Goal: Complete application form: Complete application form

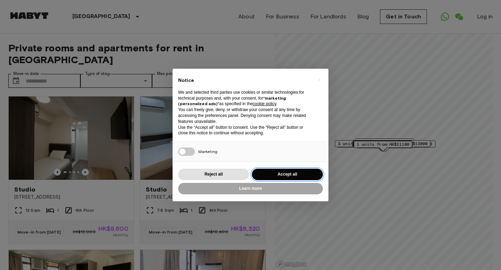
click at [275, 176] on button "Accept all" at bounding box center [287, 174] width 71 height 11
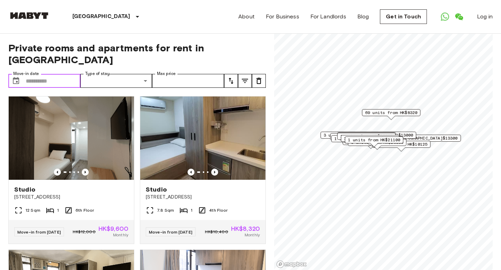
click at [35, 74] on input "Move-in date" at bounding box center [53, 81] width 55 height 14
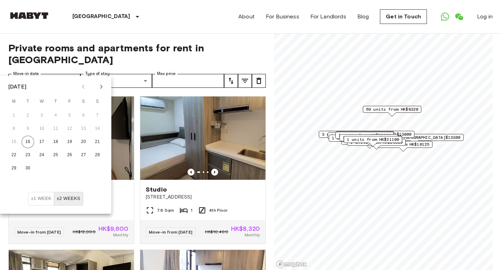
click at [102, 90] on icon "Next month" at bounding box center [101, 87] width 8 height 8
click at [17, 128] on button "5" at bounding box center [14, 129] width 13 height 13
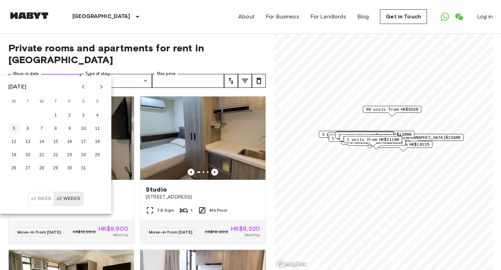
type input "**********"
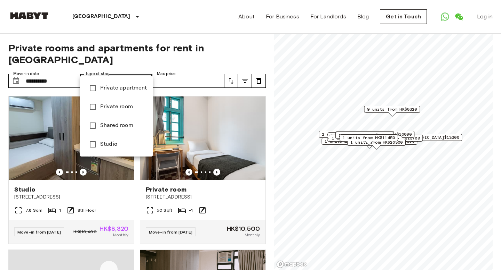
type input "**********"
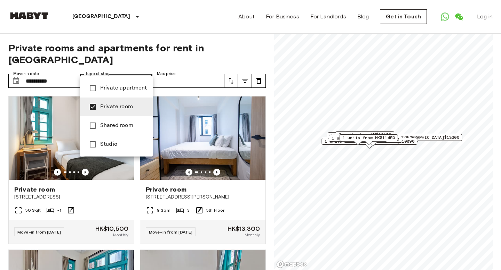
click at [180, 67] on div at bounding box center [250, 135] width 501 height 270
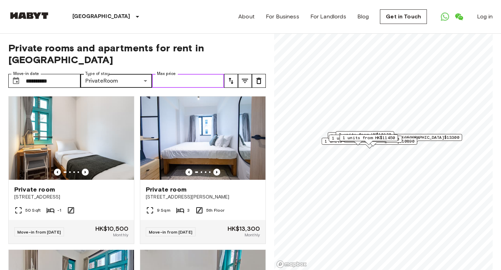
click at [180, 74] on input "Max price" at bounding box center [188, 81] width 72 height 14
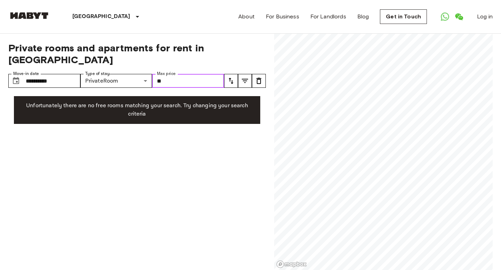
type input "*"
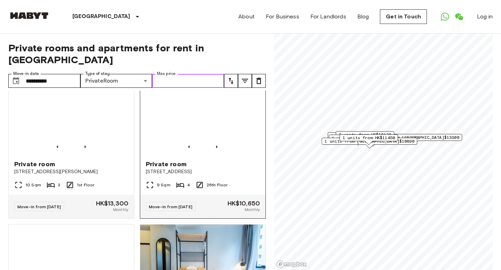
scroll to position [310, 0]
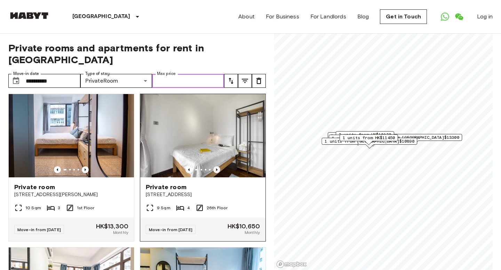
click at [217, 167] on icon "Previous image" at bounding box center [216, 170] width 7 height 7
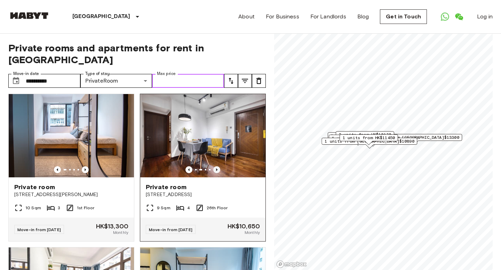
click at [217, 167] on icon "Previous image" at bounding box center [216, 170] width 7 height 7
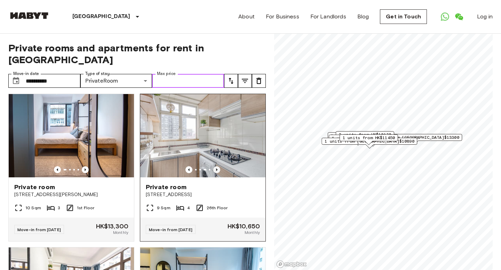
click at [217, 169] on icon "Previous image" at bounding box center [216, 170] width 1 height 3
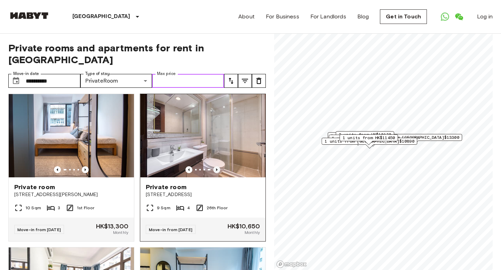
click at [217, 169] on icon "Previous image" at bounding box center [216, 170] width 1 height 3
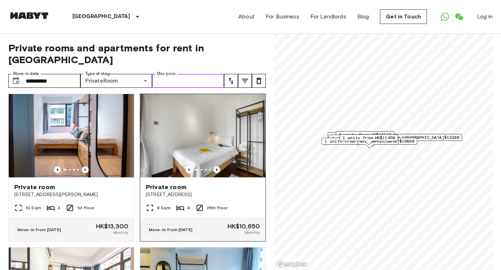
click at [217, 169] on icon "Previous image" at bounding box center [216, 170] width 1 height 3
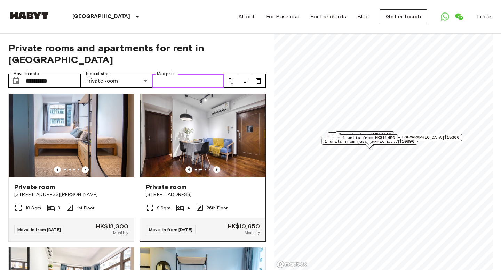
click at [217, 169] on icon "Previous image" at bounding box center [216, 170] width 1 height 3
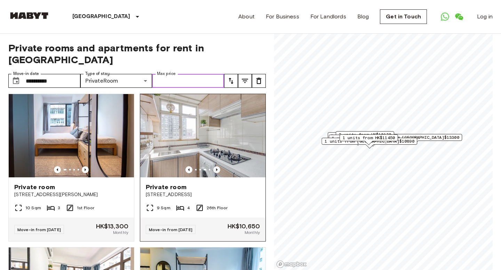
click at [217, 169] on icon "Previous image" at bounding box center [216, 170] width 1 height 3
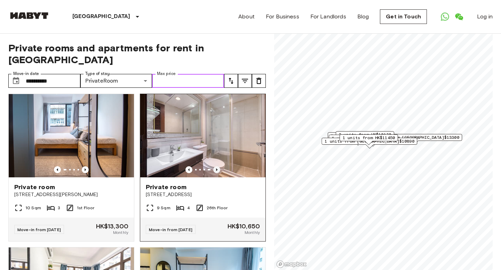
click at [217, 169] on icon "Previous image" at bounding box center [216, 170] width 1 height 3
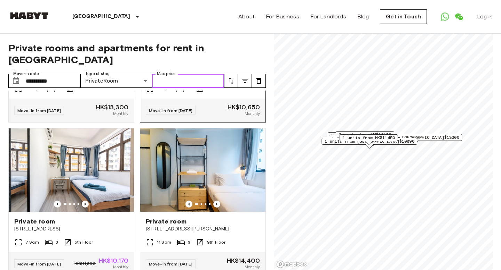
scroll to position [431, 0]
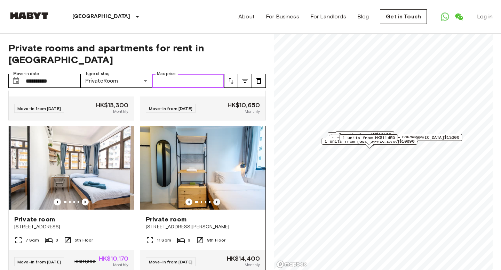
click at [218, 199] on icon "Previous image" at bounding box center [216, 202] width 7 height 7
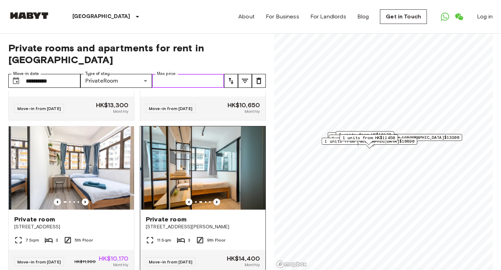
click at [218, 199] on icon "Previous image" at bounding box center [216, 202] width 7 height 7
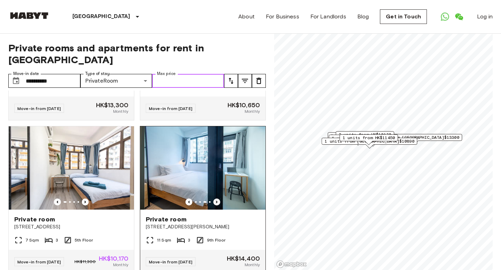
click at [218, 199] on icon "Previous image" at bounding box center [216, 202] width 7 height 7
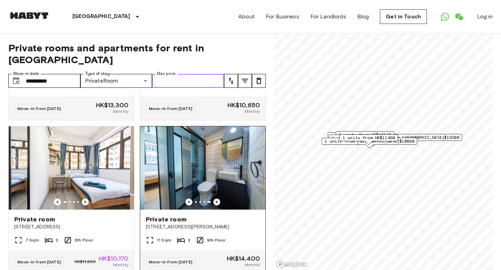
click at [218, 199] on icon "Previous image" at bounding box center [216, 202] width 7 height 7
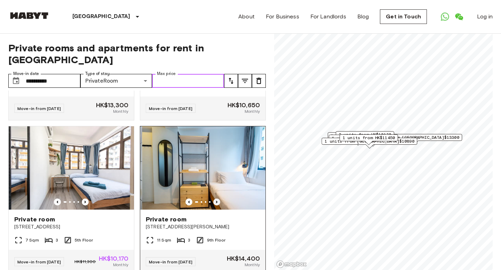
click at [218, 199] on icon "Previous image" at bounding box center [216, 202] width 7 height 7
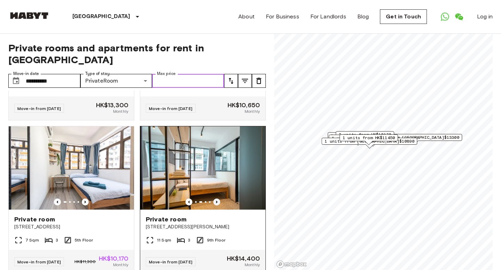
click at [218, 199] on icon "Previous image" at bounding box center [216, 202] width 7 height 7
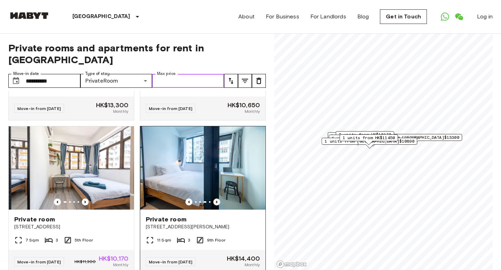
click at [218, 199] on icon "Previous image" at bounding box center [216, 202] width 7 height 7
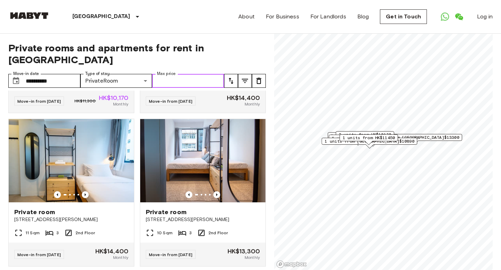
scroll to position [542, 0]
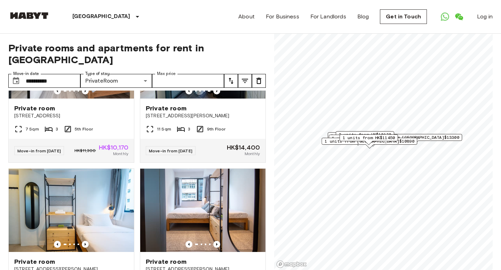
click at [228, 77] on icon "tune" at bounding box center [231, 81] width 8 height 8
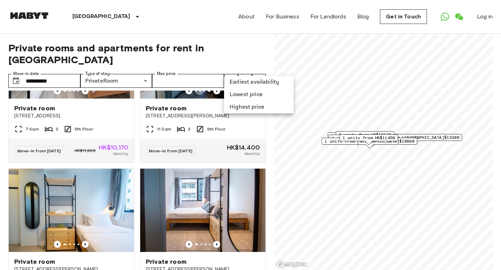
click at [244, 96] on li "Lowest price" at bounding box center [259, 95] width 70 height 13
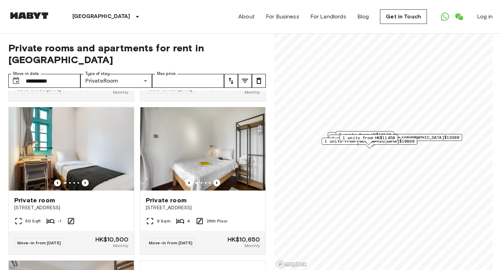
scroll to position [142, 0]
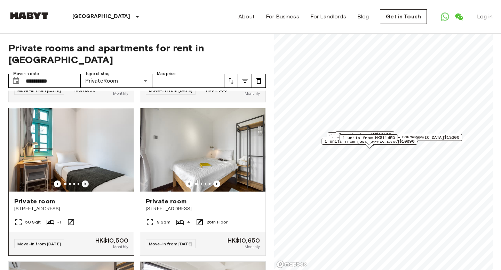
click at [85, 183] on icon "Previous image" at bounding box center [84, 184] width 1 height 3
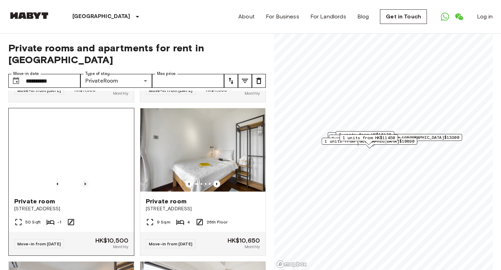
click at [85, 183] on icon "Previous image" at bounding box center [84, 184] width 1 height 3
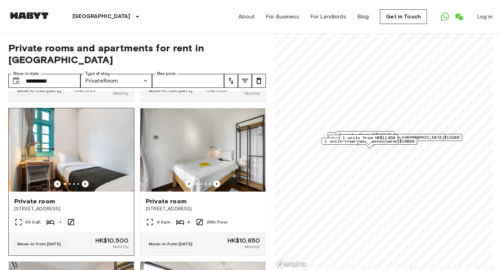
click at [85, 183] on icon "Previous image" at bounding box center [84, 184] width 1 height 3
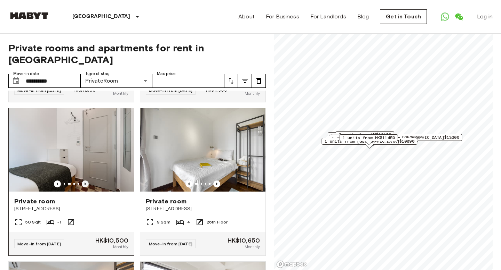
click at [85, 183] on icon "Previous image" at bounding box center [84, 184] width 1 height 3
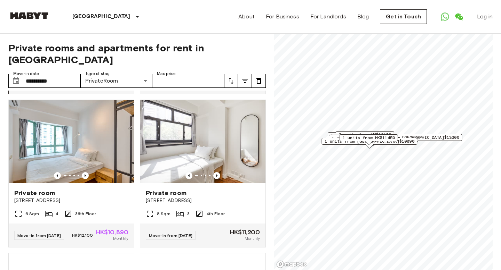
scroll to position [305, 0]
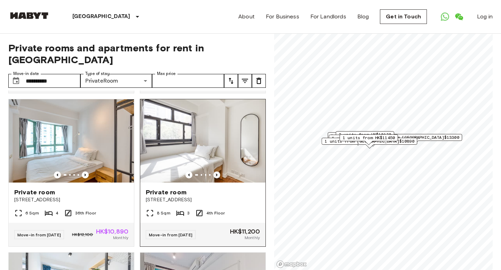
click at [220, 172] on icon "Previous image" at bounding box center [216, 175] width 7 height 7
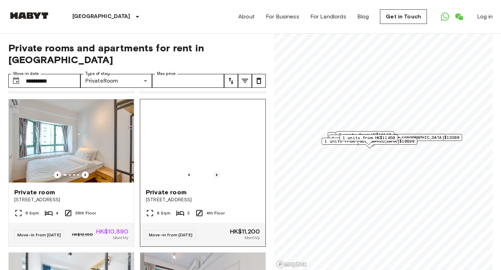
click at [220, 172] on icon "Previous image" at bounding box center [216, 175] width 7 height 7
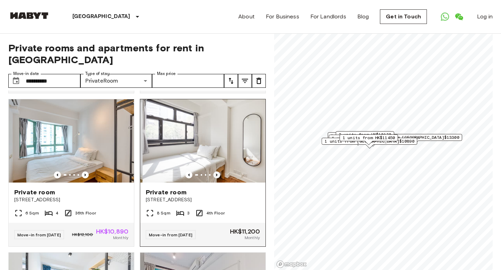
click at [220, 172] on icon "Previous image" at bounding box center [216, 175] width 7 height 7
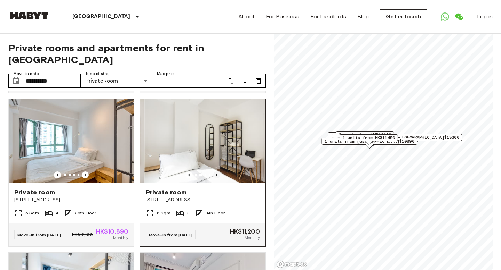
click at [220, 172] on icon "Previous image" at bounding box center [216, 175] width 7 height 7
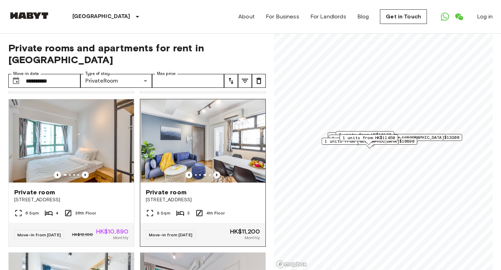
click at [220, 172] on icon "Previous image" at bounding box center [216, 175] width 7 height 7
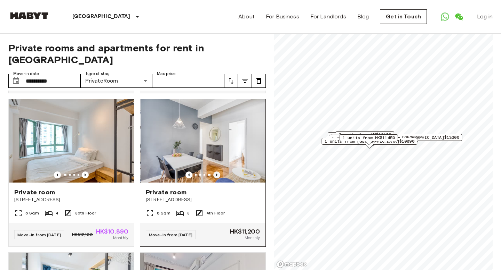
click at [220, 172] on icon "Previous image" at bounding box center [216, 175] width 7 height 7
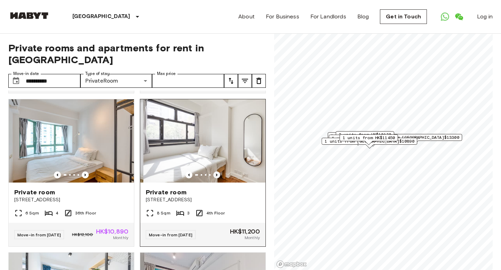
click at [220, 172] on icon "Previous image" at bounding box center [216, 175] width 7 height 7
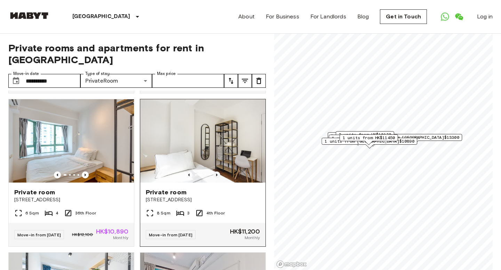
click at [220, 172] on icon "Previous image" at bounding box center [216, 175] width 7 height 7
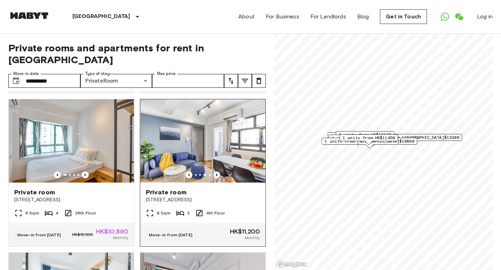
click at [220, 172] on icon "Previous image" at bounding box center [216, 175] width 7 height 7
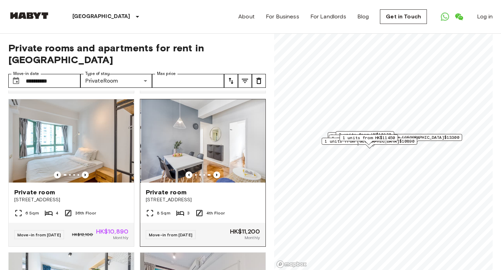
click at [210, 136] on img at bounding box center [203, 140] width 125 height 83
click at [230, 77] on icon "tune" at bounding box center [231, 81] width 8 height 8
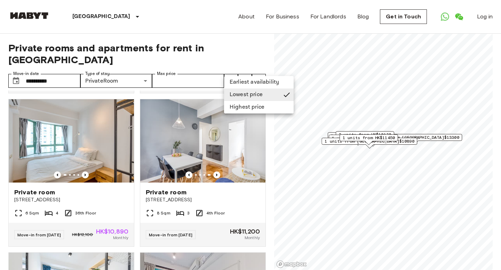
click at [271, 138] on div at bounding box center [250, 135] width 501 height 270
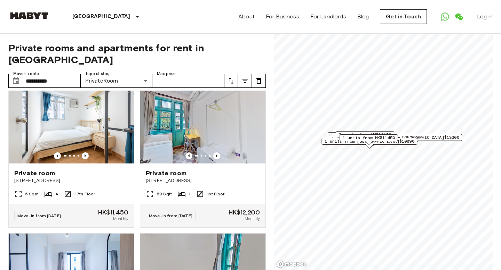
scroll to position [478, 0]
click at [217, 152] on icon "Previous image" at bounding box center [216, 155] width 7 height 7
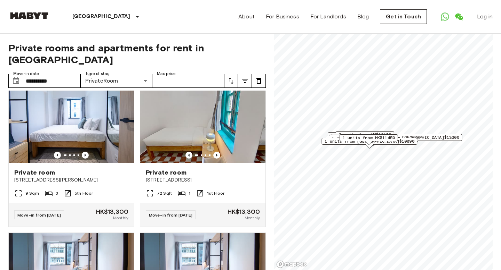
scroll to position [630, 0]
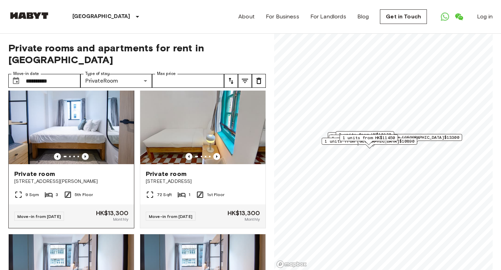
click at [86, 156] on icon "Previous image" at bounding box center [85, 156] width 7 height 7
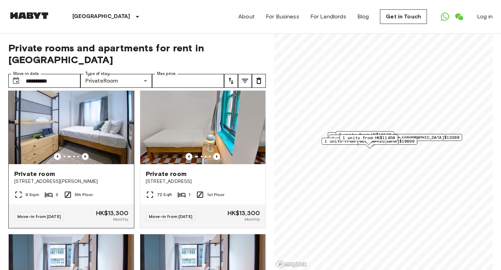
click at [86, 156] on icon "Previous image" at bounding box center [85, 156] width 7 height 7
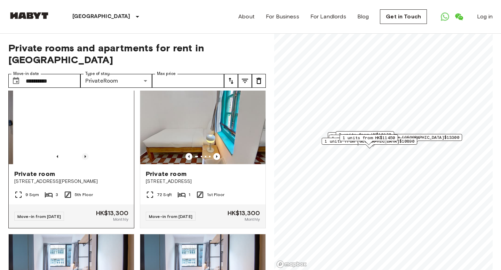
click at [86, 156] on icon "Previous image" at bounding box center [85, 156] width 7 height 7
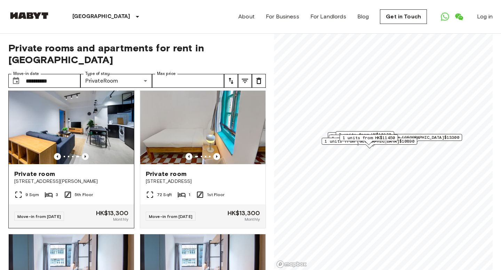
click at [86, 156] on icon "Previous image" at bounding box center [85, 156] width 7 height 7
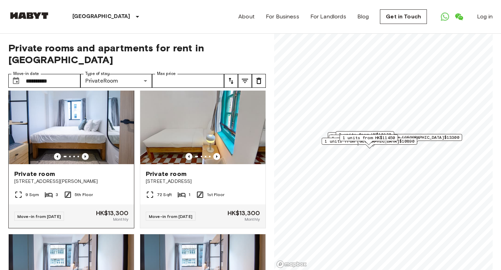
click at [86, 156] on icon "Previous image" at bounding box center [85, 156] width 7 height 7
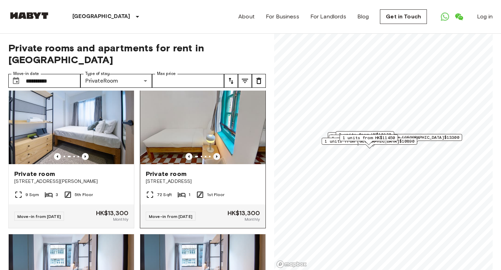
click at [217, 153] on icon "Previous image" at bounding box center [216, 156] width 7 height 7
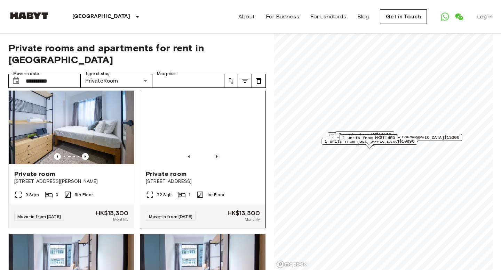
click at [217, 153] on icon "Previous image" at bounding box center [216, 156] width 7 height 7
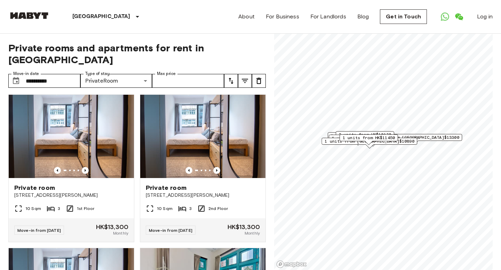
scroll to position [771, 0]
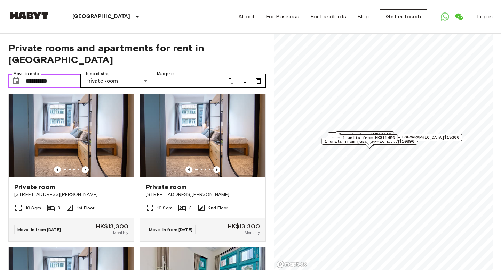
click at [46, 74] on input "**********" at bounding box center [53, 81] width 55 height 14
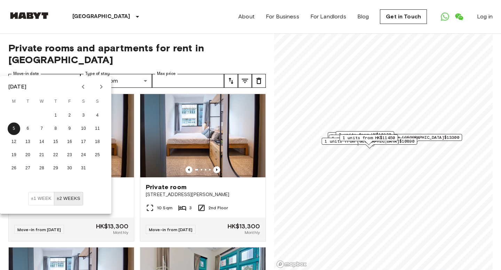
click at [82, 86] on icon "Previous month" at bounding box center [83, 87] width 8 height 8
click at [104, 86] on icon "Next month" at bounding box center [101, 87] width 8 height 8
click at [56, 114] on button "1" at bounding box center [55, 116] width 13 height 13
type input "**********"
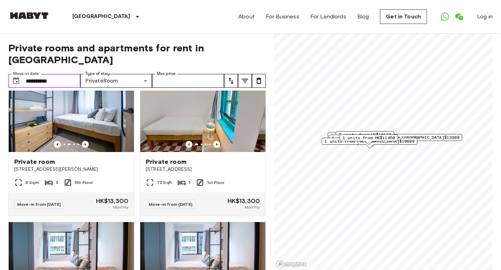
scroll to position [600, 0]
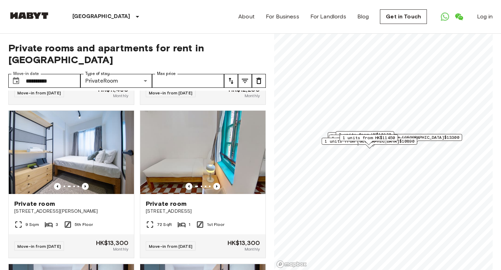
click at [235, 77] on icon "tune" at bounding box center [231, 81] width 8 height 8
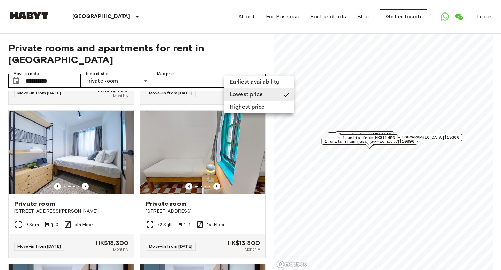
click at [253, 95] on li "Lowest price" at bounding box center [259, 95] width 70 height 13
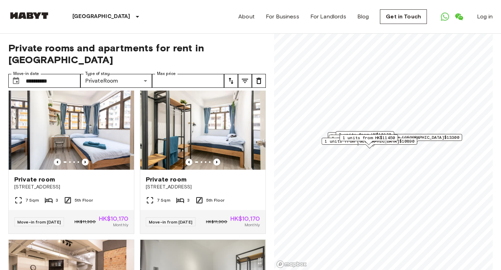
scroll to position [8, 0]
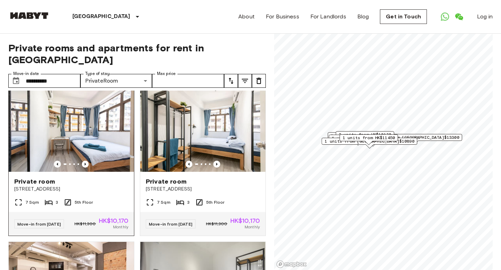
click at [99, 131] on img at bounding box center [71, 130] width 125 height 83
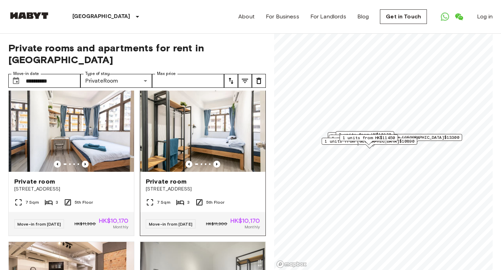
scroll to position [0, 0]
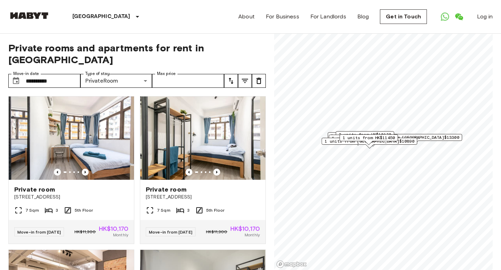
click at [243, 77] on icon "tune" at bounding box center [245, 81] width 8 height 8
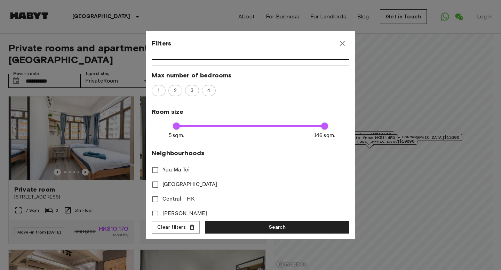
scroll to position [110, 0]
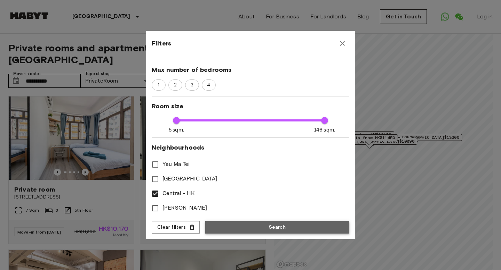
click at [248, 229] on button "Search" at bounding box center [277, 227] width 144 height 13
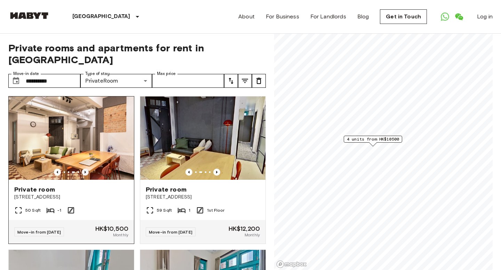
click at [85, 171] on icon "Previous image" at bounding box center [84, 172] width 1 height 3
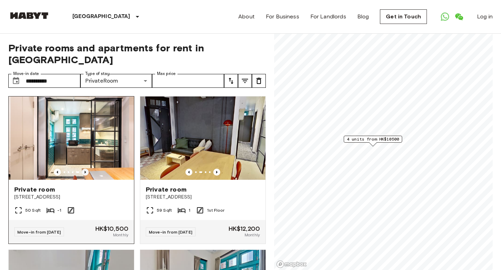
click at [85, 171] on icon "Previous image" at bounding box center [84, 172] width 1 height 3
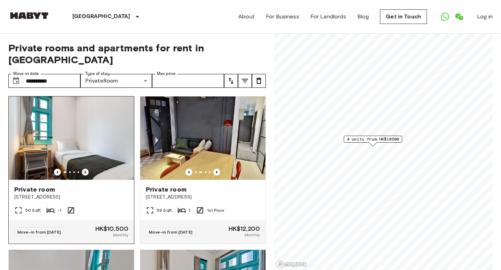
click at [85, 169] on icon "Previous image" at bounding box center [85, 172] width 7 height 7
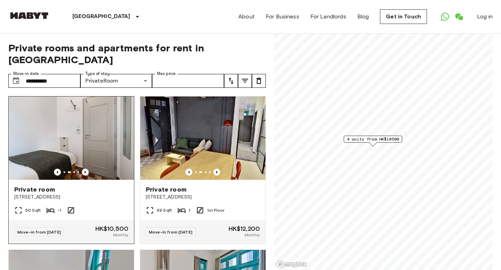
click at [87, 169] on icon "Previous image" at bounding box center [85, 172] width 7 height 7
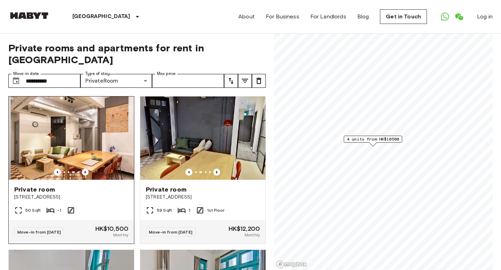
click at [87, 169] on icon "Previous image" at bounding box center [85, 172] width 7 height 7
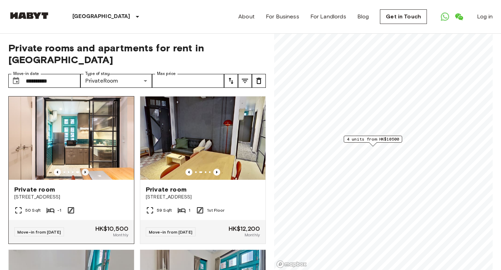
click at [87, 169] on icon "Previous image" at bounding box center [85, 172] width 7 height 7
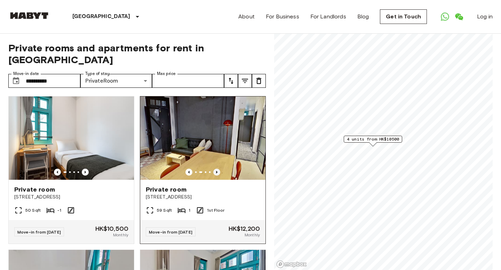
click at [217, 169] on icon "Previous image" at bounding box center [216, 172] width 7 height 7
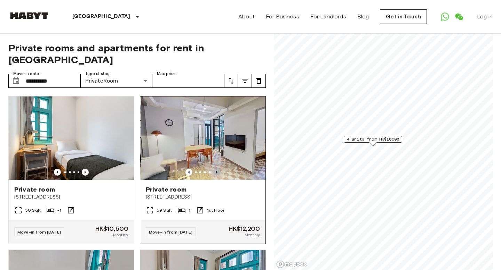
click at [217, 169] on icon "Previous image" at bounding box center [216, 172] width 7 height 7
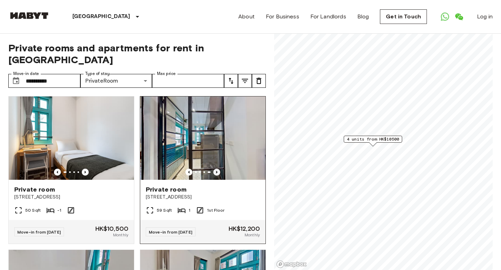
click at [217, 169] on icon "Previous image" at bounding box center [216, 172] width 7 height 7
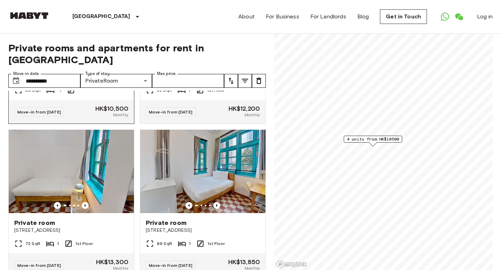
scroll to position [129, 0]
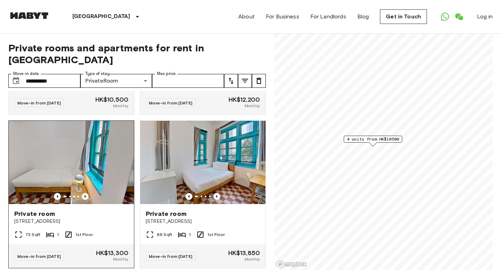
click at [85, 195] on icon "Previous image" at bounding box center [84, 196] width 1 height 3
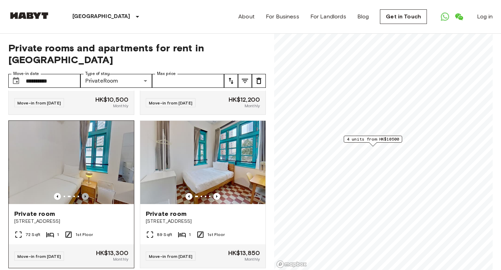
click at [86, 195] on icon "Previous image" at bounding box center [84, 196] width 1 height 3
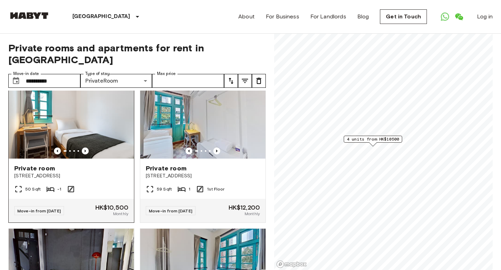
scroll to position [13, 0]
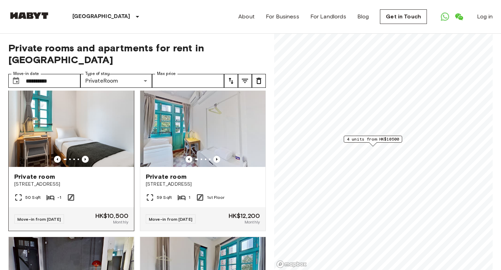
click at [84, 127] on img at bounding box center [71, 125] width 125 height 83
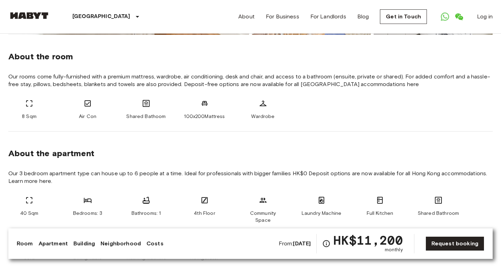
scroll to position [157, 0]
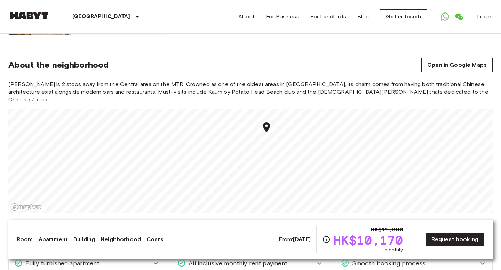
scroll to position [564, 0]
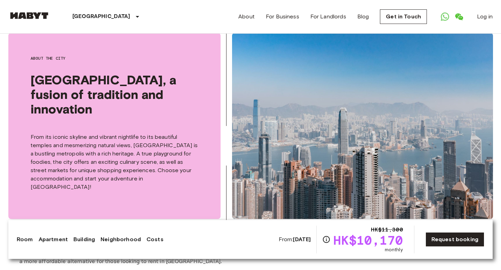
scroll to position [1024, 0]
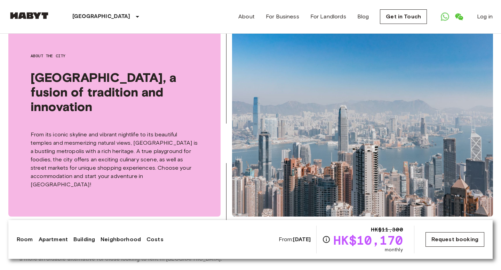
click at [441, 241] on link "Request booking" at bounding box center [454, 240] width 59 height 15
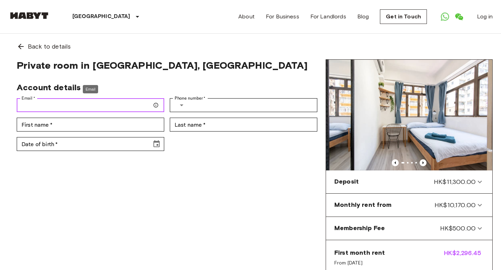
click at [135, 105] on input "Email   *" at bounding box center [90, 105] width 147 height 14
type input "**********"
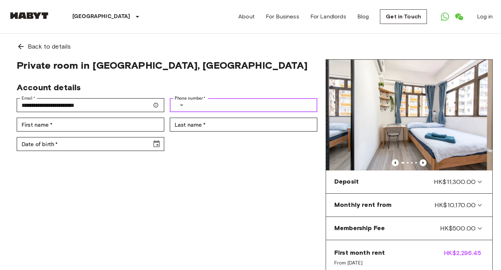
type input "**********"
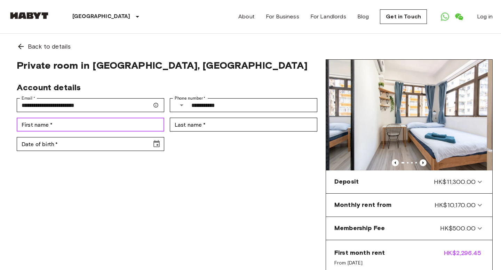
type input "******"
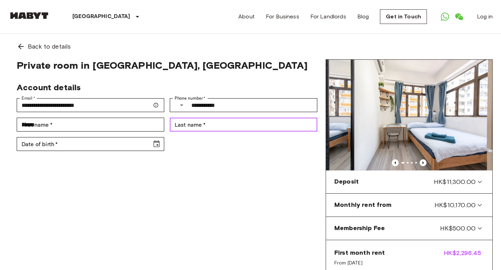
type input "*****"
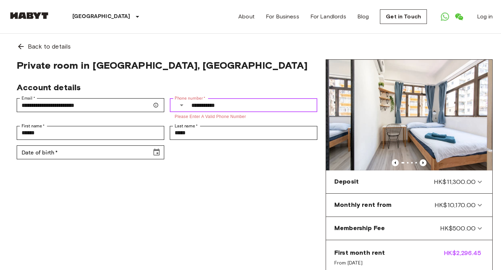
click at [178, 106] on icon "Select country" at bounding box center [181, 105] width 8 height 8
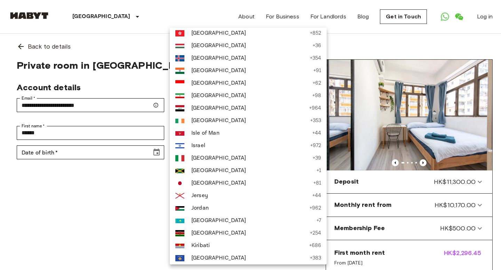
scroll to position [1217, 0]
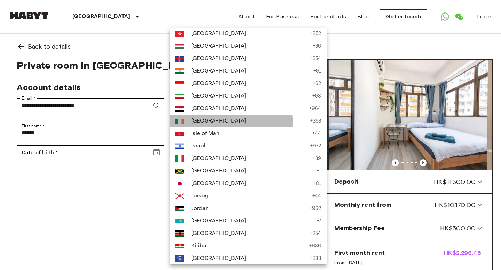
click at [216, 125] on span "Ireland" at bounding box center [248, 121] width 115 height 8
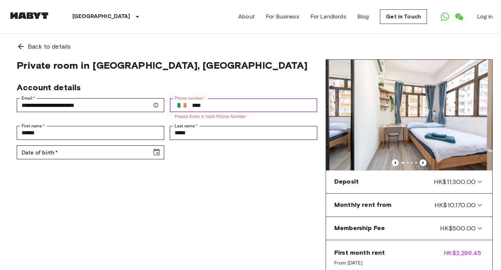
click at [211, 106] on input "****" at bounding box center [254, 105] width 125 height 14
type input "**********"
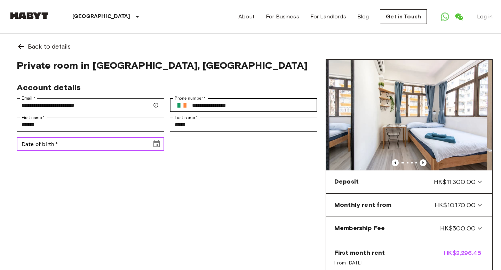
click at [87, 147] on input "Date of birth   *" at bounding box center [82, 144] width 130 height 14
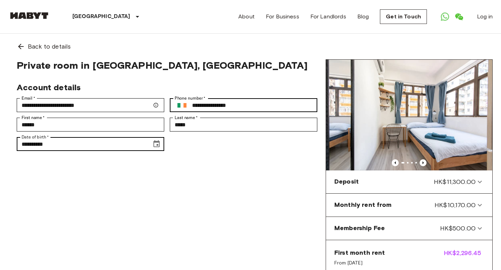
click at [24, 140] on label "Date of birth   *" at bounding box center [35, 137] width 27 height 6
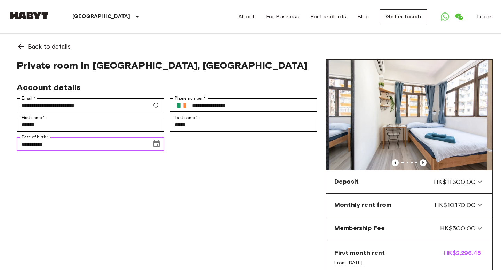
click at [24, 140] on input "**********" at bounding box center [82, 144] width 130 height 14
click at [156, 146] on icon "Choose date, selected date is Jun 30, 191" at bounding box center [156, 144] width 8 height 8
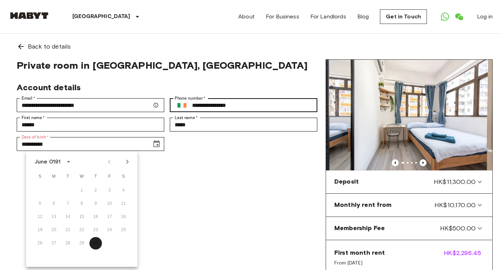
click at [51, 160] on div "June 0191" at bounding box center [47, 162] width 26 height 8
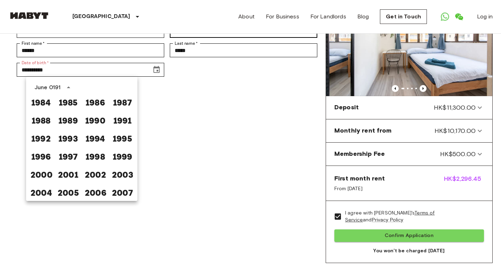
scroll to position [74, 0]
click at [67, 195] on button "2005" at bounding box center [68, 192] width 25 height 13
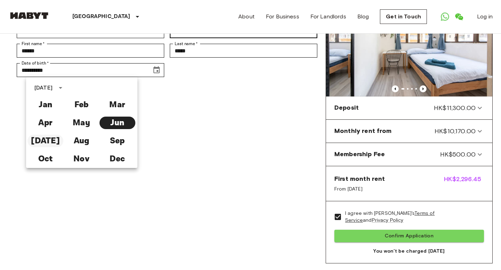
click at [46, 140] on button "Jul" at bounding box center [45, 141] width 36 height 13
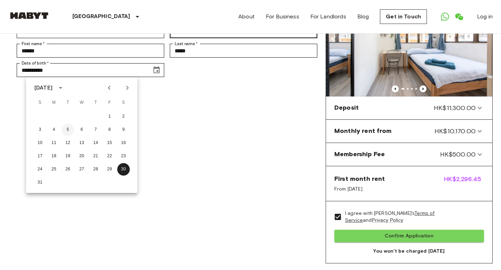
click at [68, 130] on button "5" at bounding box center [68, 130] width 13 height 13
type input "**********"
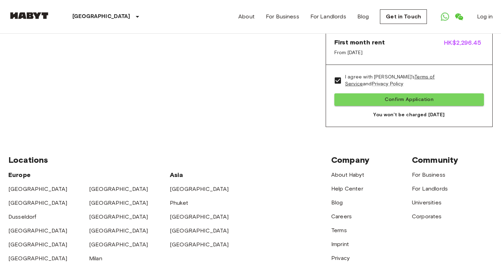
scroll to position [217, 0]
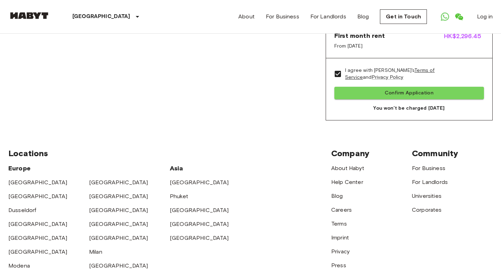
click at [414, 91] on button "Confirm Application" at bounding box center [408, 93] width 149 height 13
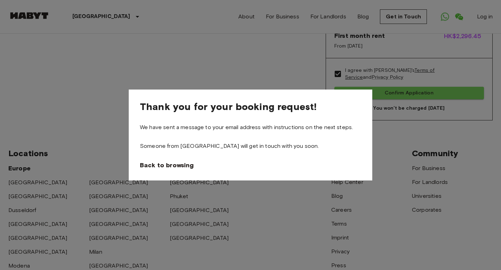
click at [253, 64] on div at bounding box center [250, 135] width 501 height 270
click at [167, 165] on span "Back to browsing" at bounding box center [168, 165] width 54 height 8
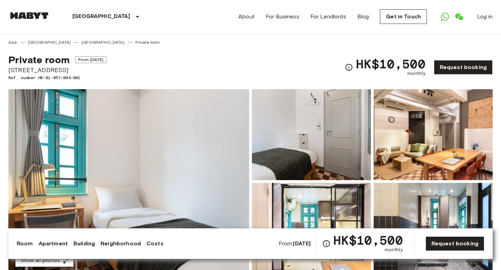
drag, startPoint x: 77, startPoint y: 70, endPoint x: 9, endPoint y: 66, distance: 68.2
click at [9, 67] on span "88-90 Staunton Street" at bounding box center [57, 70] width 98 height 9
copy span "88-90 Staunton Street"
click at [230, 70] on div "Private room From Dec 23 2025 88-90 Staunton Street Ref. number HK-01-057-004-0…" at bounding box center [250, 63] width 484 height 35
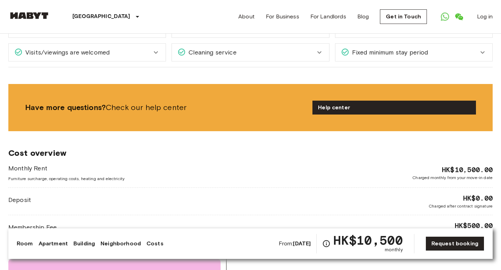
scroll to position [835, 0]
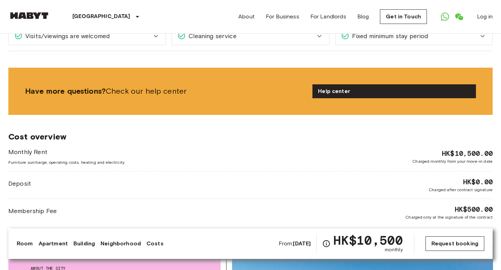
click at [455, 243] on link "Request booking" at bounding box center [454, 244] width 59 height 15
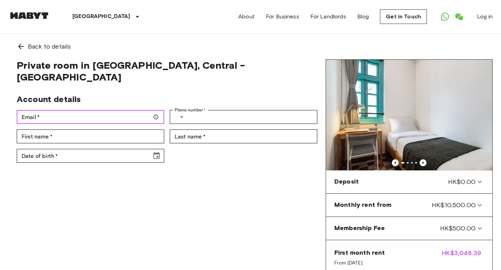
click at [144, 110] on input "Email   *" at bounding box center [90, 117] width 147 height 14
type input "**********"
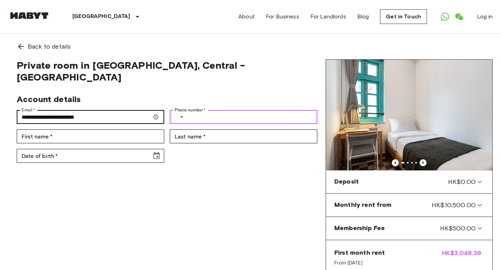
type input "**********"
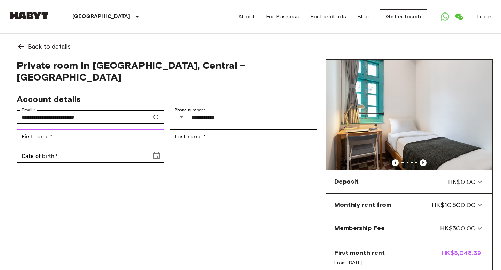
type input "******"
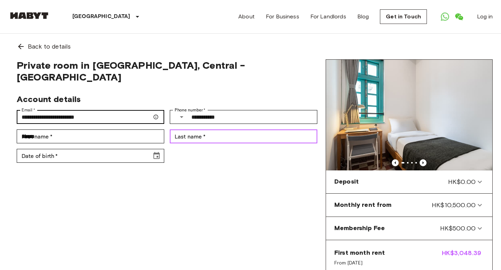
type input "*****"
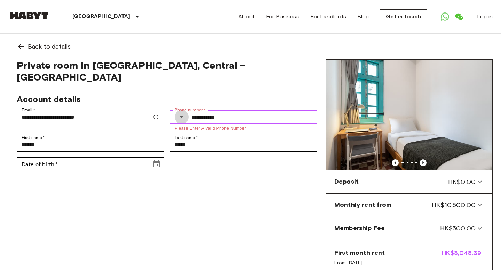
click at [183, 113] on icon "Select country" at bounding box center [181, 117] width 8 height 8
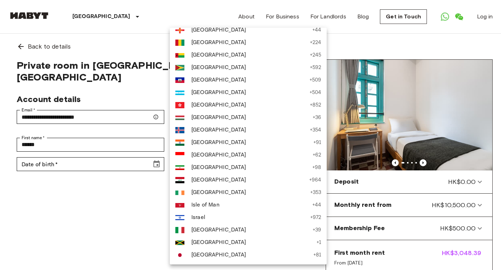
scroll to position [1165, 0]
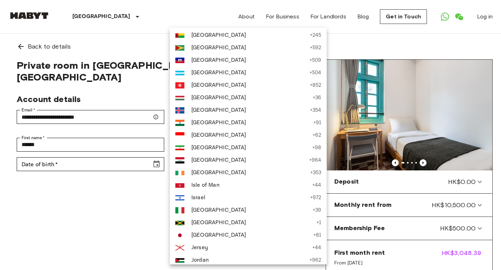
click at [200, 173] on span "Ireland" at bounding box center [248, 173] width 115 height 8
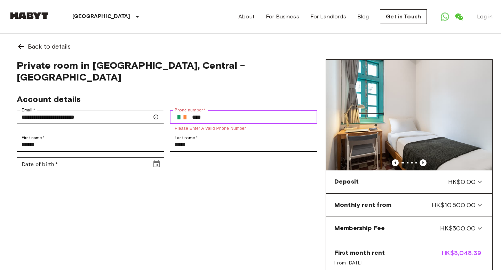
click at [226, 110] on input "****" at bounding box center [254, 117] width 125 height 14
type input "**********"
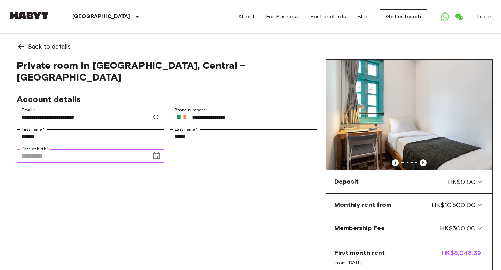
click at [74, 149] on input "Date of birth   *" at bounding box center [82, 156] width 130 height 14
click at [156, 152] on icon "Choose date, selected date is Jul 2, 191" at bounding box center [156, 156] width 8 height 8
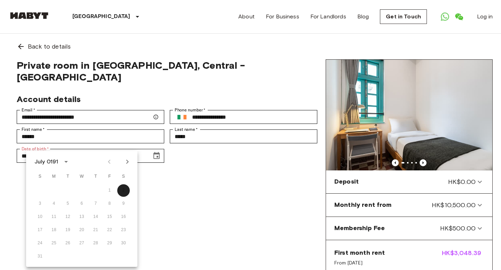
click at [53, 159] on div "July 0191" at bounding box center [46, 162] width 24 height 8
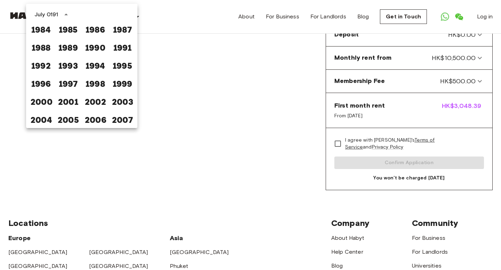
scroll to position [136, 0]
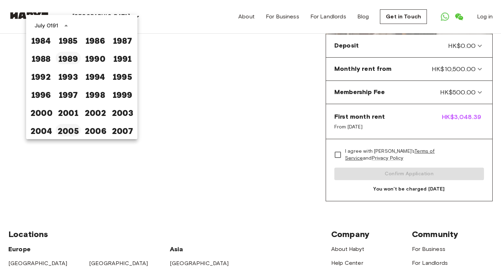
click at [73, 131] on button "2005" at bounding box center [68, 130] width 25 height 13
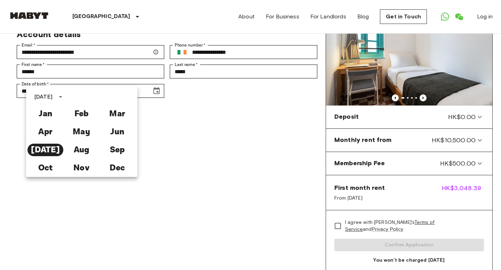
scroll to position [47, 0]
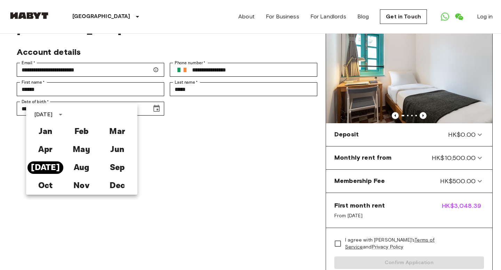
click at [56, 166] on button "Jul" at bounding box center [45, 168] width 36 height 13
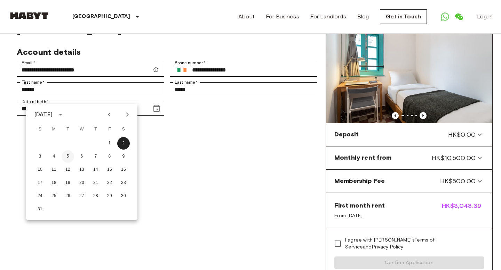
click at [70, 157] on button "5" at bounding box center [68, 157] width 13 height 13
type input "**********"
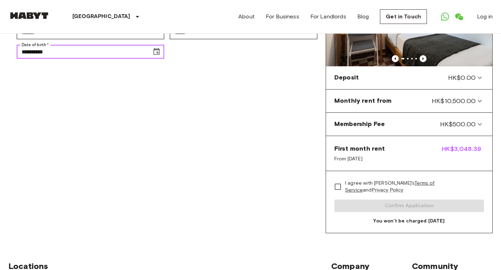
scroll to position [114, 0]
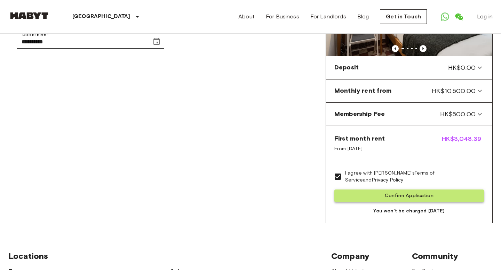
click at [400, 196] on button "Confirm Application" at bounding box center [408, 196] width 149 height 13
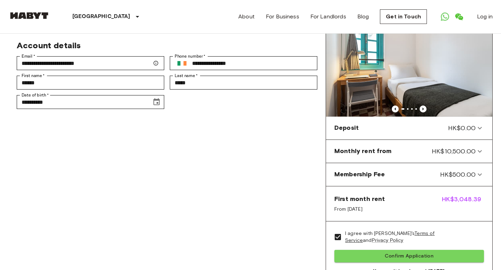
scroll to position [61, 0]
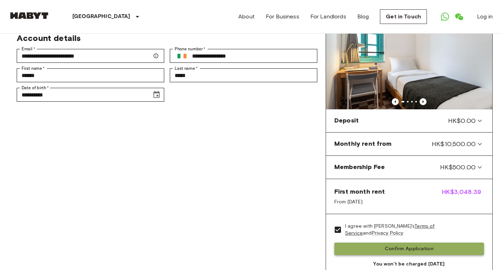
click at [368, 249] on button "Confirm Application" at bounding box center [408, 249] width 149 height 13
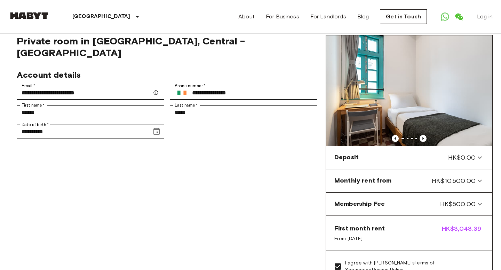
scroll to position [0, 0]
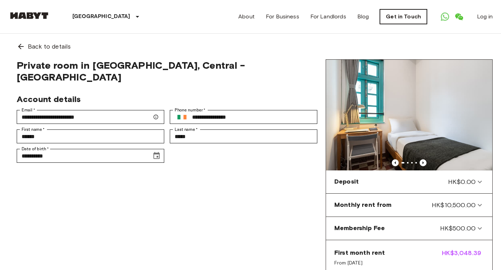
click at [405, 19] on link "Get in Touch" at bounding box center [403, 16] width 47 height 15
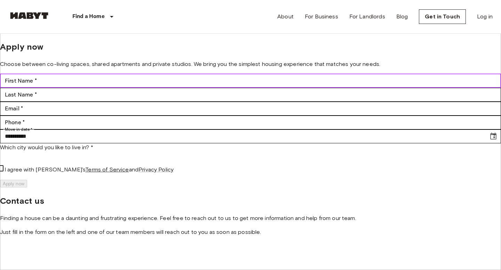
click at [83, 88] on input "First Name *" at bounding box center [250, 81] width 501 height 14
type input "******"
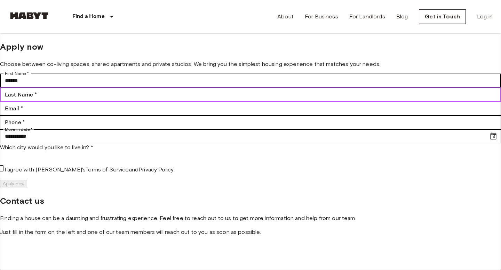
type input "*****"
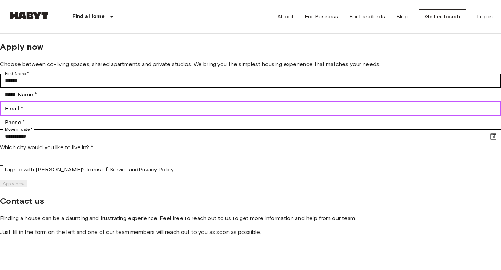
type input "**********"
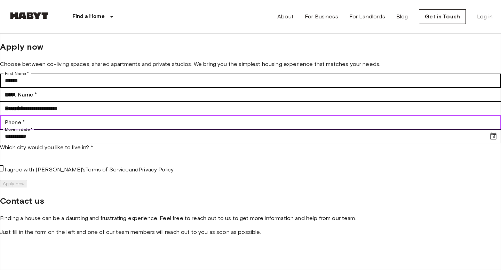
type input "**********"
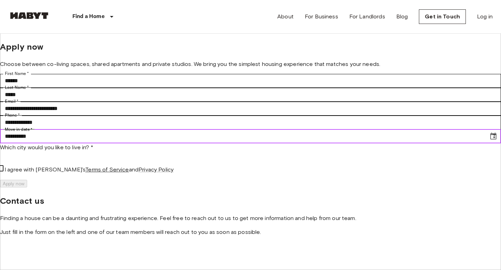
click at [53, 144] on input "**********" at bounding box center [241, 137] width 483 height 14
click at [489, 141] on icon "Choose date, selected date is Sep 17, 2025" at bounding box center [493, 136] width 8 height 8
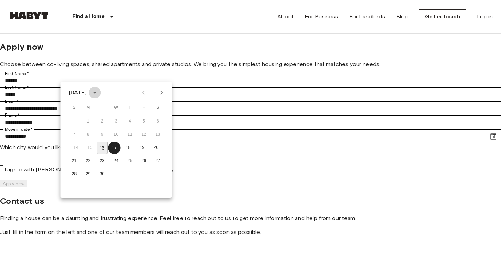
click at [99, 89] on icon "calendar view is open, switch to year view" at bounding box center [94, 93] width 8 height 8
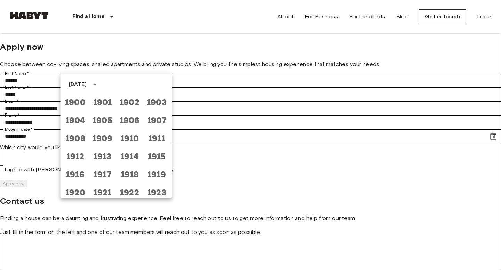
scroll to position [517, 0]
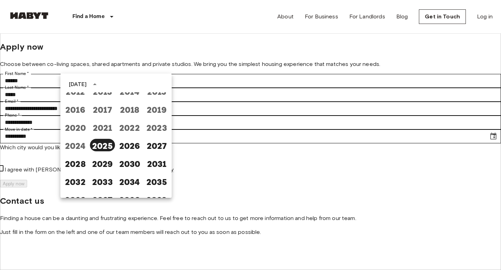
click at [87, 87] on div "September 2025" at bounding box center [78, 84] width 18 height 8
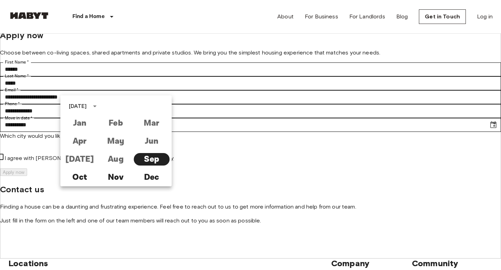
scroll to position [11, 0]
click at [87, 106] on div "September 2025" at bounding box center [78, 107] width 18 height 8
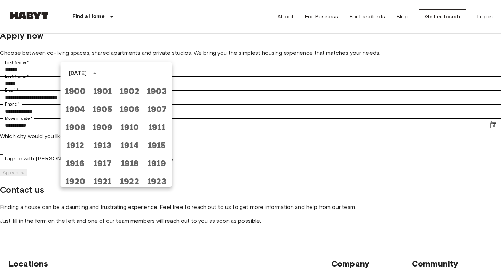
scroll to position [517, 0]
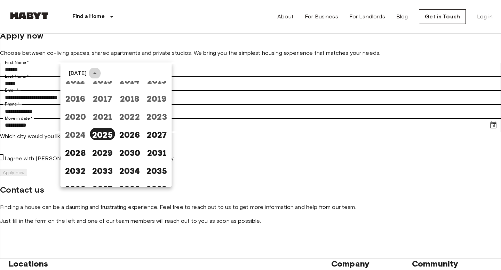
click at [99, 73] on icon "year view is open, switch to calendar view" at bounding box center [94, 73] width 8 height 8
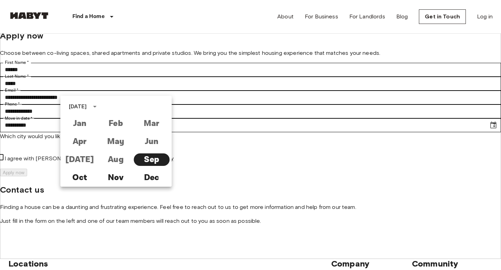
click at [87, 108] on div "September 2025" at bounding box center [78, 107] width 18 height 8
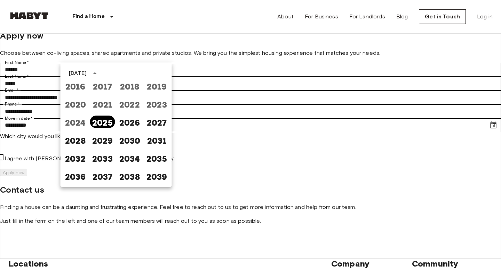
scroll to position [534, 0]
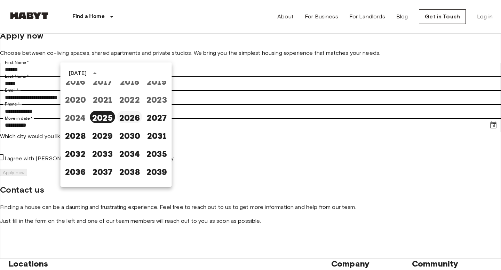
click at [132, 118] on button "2026" at bounding box center [129, 117] width 25 height 13
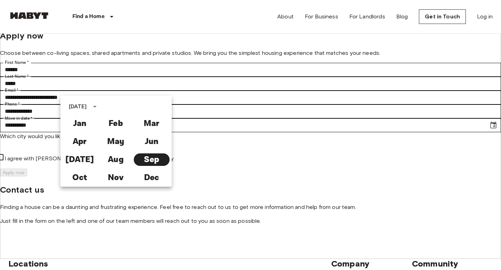
click at [87, 106] on div "September 2026" at bounding box center [78, 107] width 18 height 8
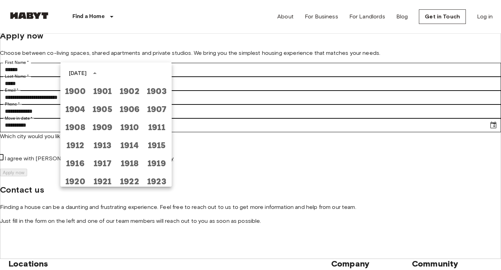
scroll to position [517, 0]
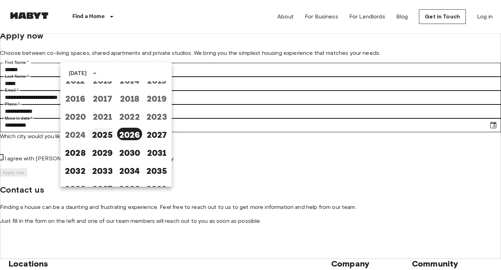
click at [100, 135] on button "2025" at bounding box center [102, 134] width 25 height 13
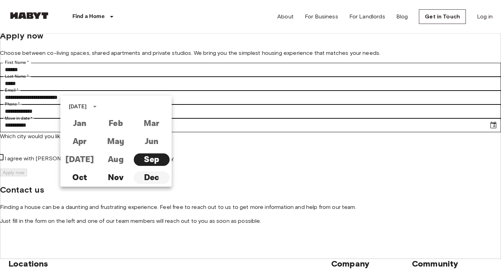
click at [158, 179] on button "Dec" at bounding box center [151, 178] width 36 height 13
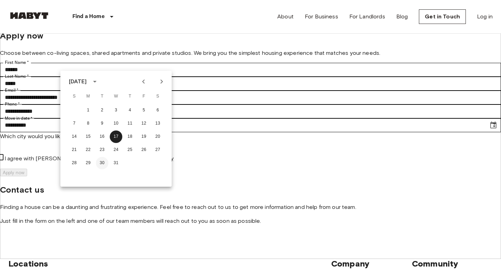
click at [104, 162] on button "30" at bounding box center [102, 163] width 13 height 13
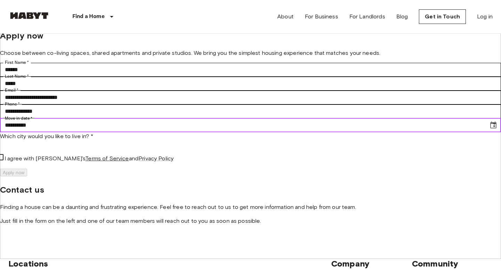
click at [74, 132] on input "**********" at bounding box center [241, 126] width 483 height 14
click at [489, 130] on icon "Choose date, selected date is Dec 30, 2025" at bounding box center [493, 125] width 8 height 8
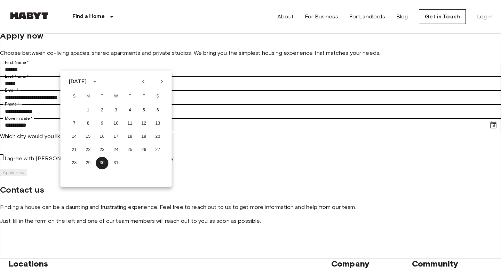
click at [100, 80] on button "calendar view is open, switch to year view" at bounding box center [95, 82] width 12 height 12
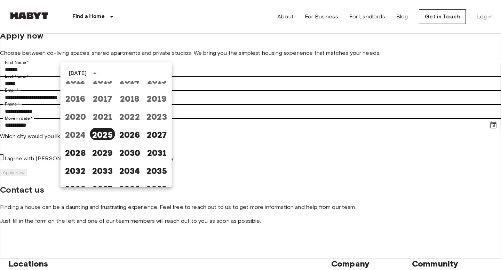
click at [128, 131] on button "2026" at bounding box center [129, 134] width 25 height 13
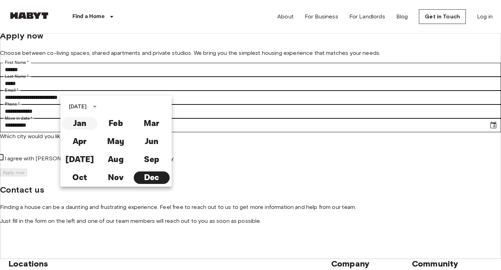
click at [83, 124] on button "Jan" at bounding box center [80, 124] width 36 height 13
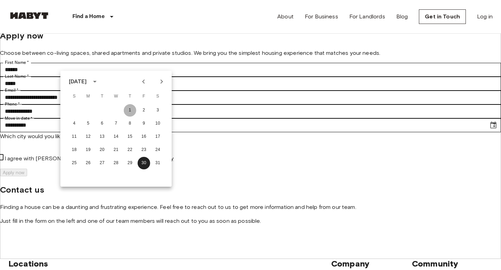
click at [133, 110] on button "1" at bounding box center [130, 110] width 13 height 13
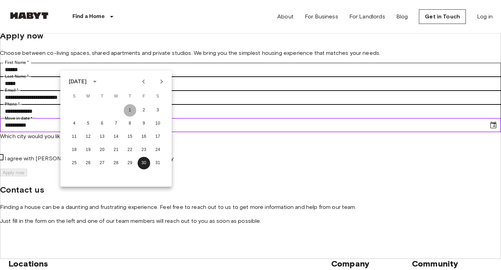
type input "**********"
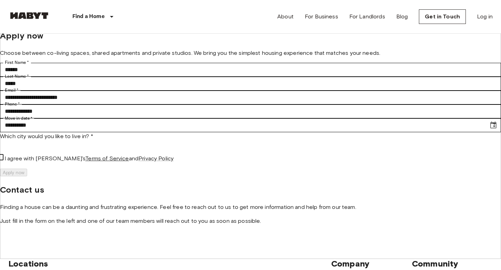
click at [236, 194] on body "**********" at bounding box center [250, 267] width 501 height 556
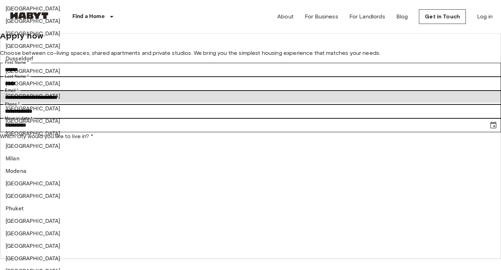
click at [243, 115] on li "[GEOGRAPHIC_DATA]" at bounding box center [250, 109] width 501 height 13
type input "*********"
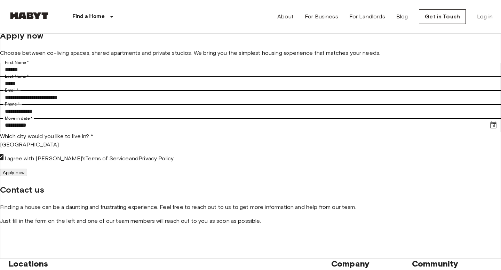
click at [27, 177] on button "Apply now" at bounding box center [13, 173] width 27 height 8
